Goal: Check status: Check status

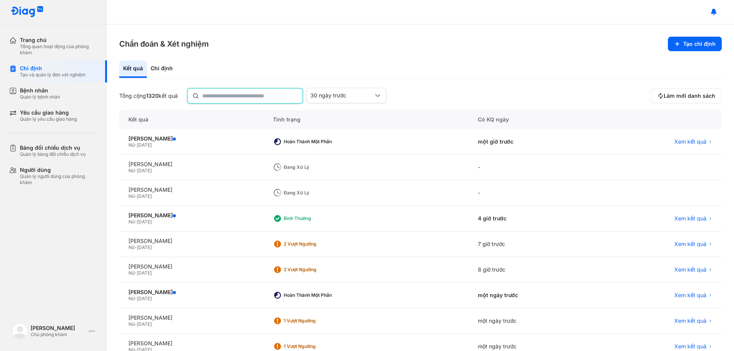
click at [227, 91] on input "text" at bounding box center [250, 96] width 96 height 15
click at [228, 94] on input "text" at bounding box center [250, 96] width 96 height 15
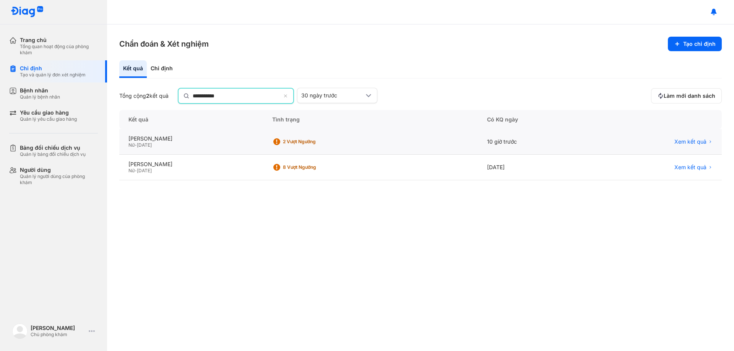
type input "**********"
click at [693, 137] on div "Xem kết quả" at bounding box center [656, 141] width 130 height 26
click at [693, 138] on span "Xem kết quả" at bounding box center [690, 141] width 32 height 7
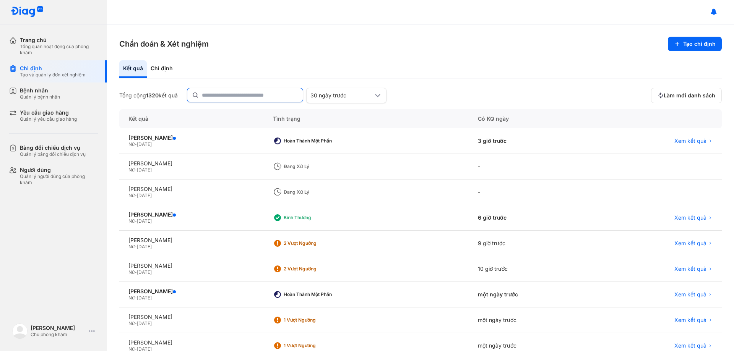
click at [215, 98] on input "text" at bounding box center [250, 95] width 96 height 14
type input "*"
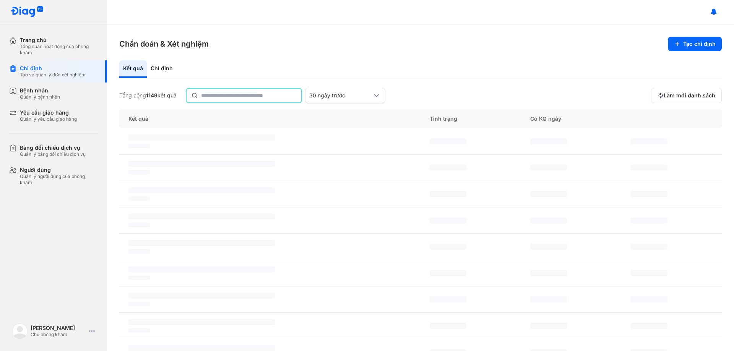
type input "*"
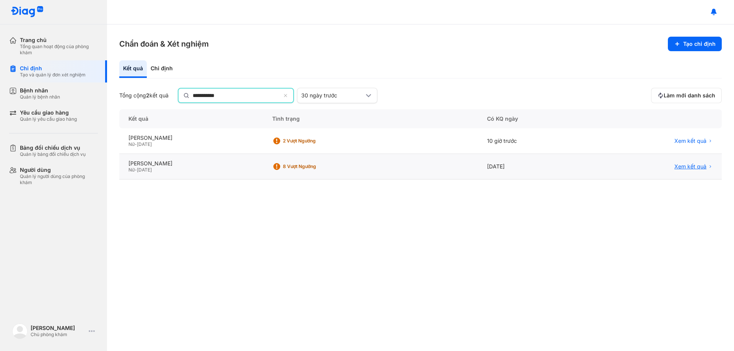
type input "**********"
click at [701, 168] on span "Xem kết quả" at bounding box center [690, 167] width 32 height 7
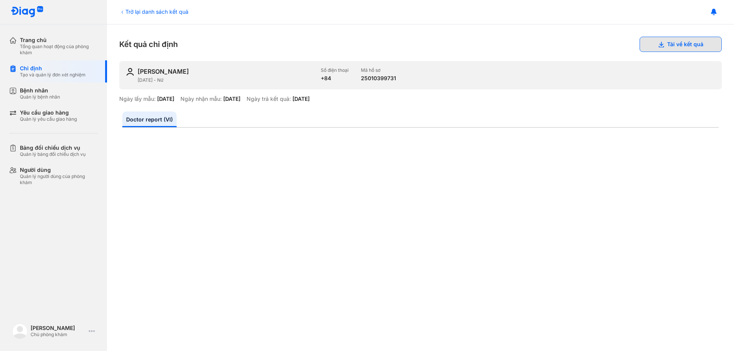
click at [662, 40] on button "Tải về kết quả" at bounding box center [680, 44] width 82 height 15
